Goal: Information Seeking & Learning: Learn about a topic

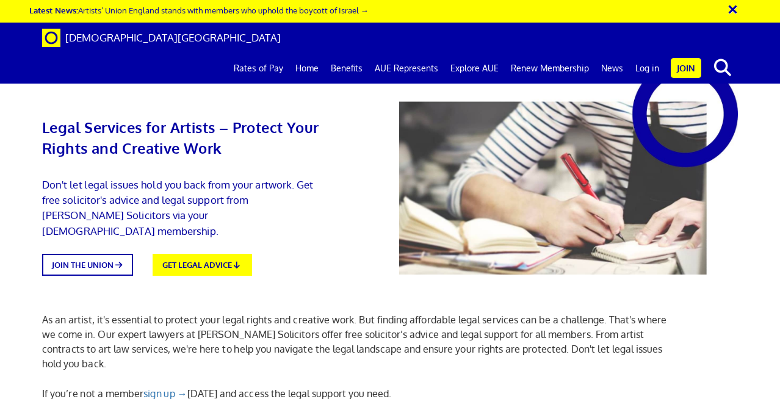
scroll to position [0, 2]
click at [251, 53] on link "Rates of Pay" at bounding box center [259, 68] width 62 height 31
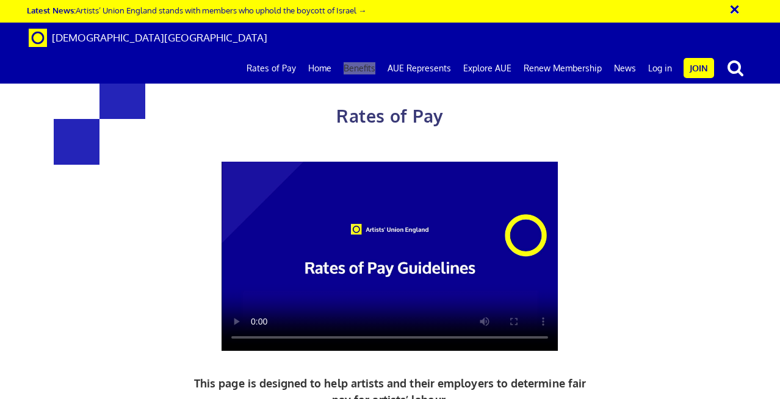
drag, startPoint x: 364, startPoint y: 42, endPoint x: 369, endPoint y: 20, distance: 23.1
click at [0, 0] on div "× Latest News: Artists’ Union England stands with members who uphold the boycot…" at bounding box center [390, 42] width 780 height 84
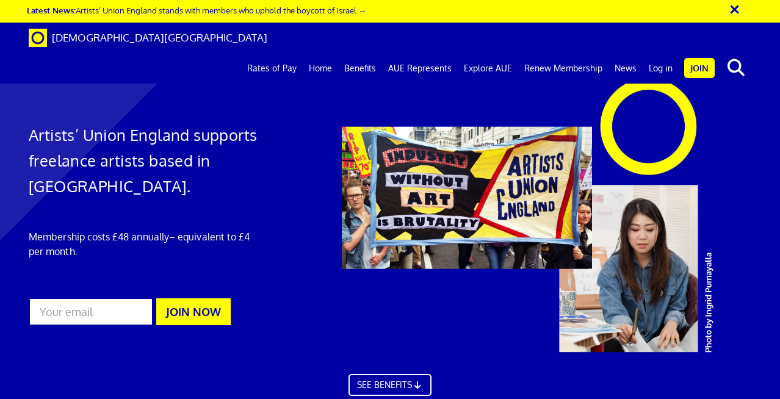
scroll to position [664, 0]
